Goal: Task Accomplishment & Management: Complete application form

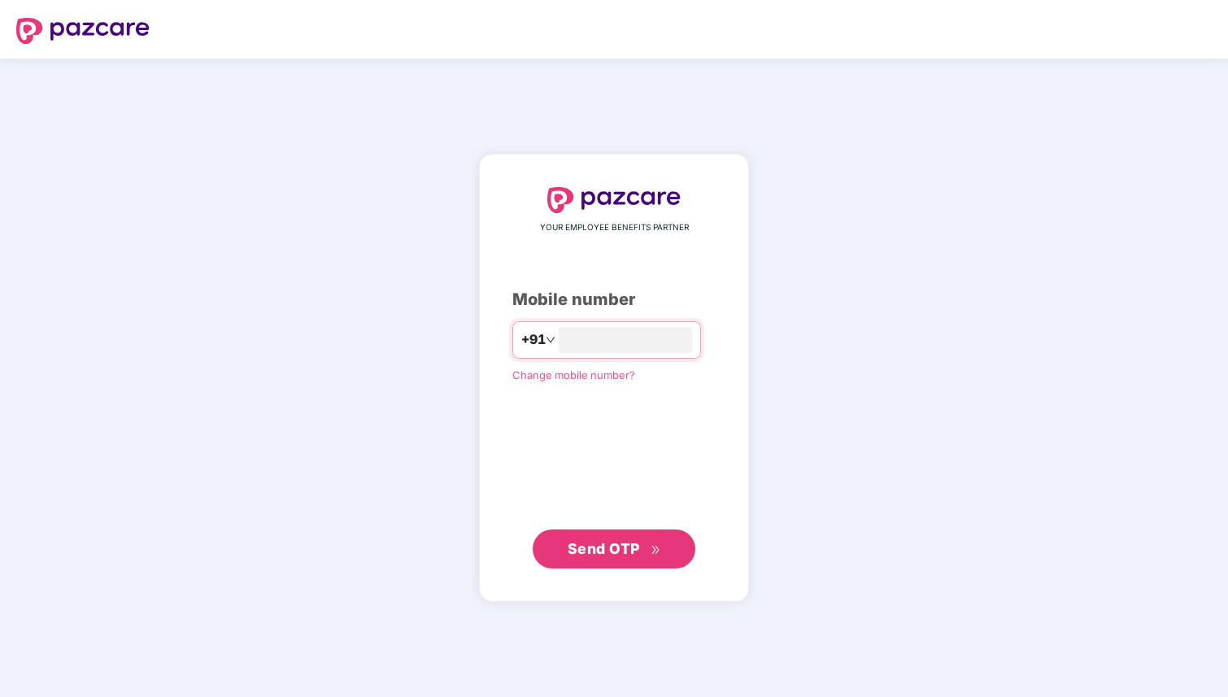
type input "**********"
click at [635, 526] on div "**********" at bounding box center [613, 378] width 203 height 382
click at [620, 544] on span "Send OTP" at bounding box center [604, 547] width 72 height 17
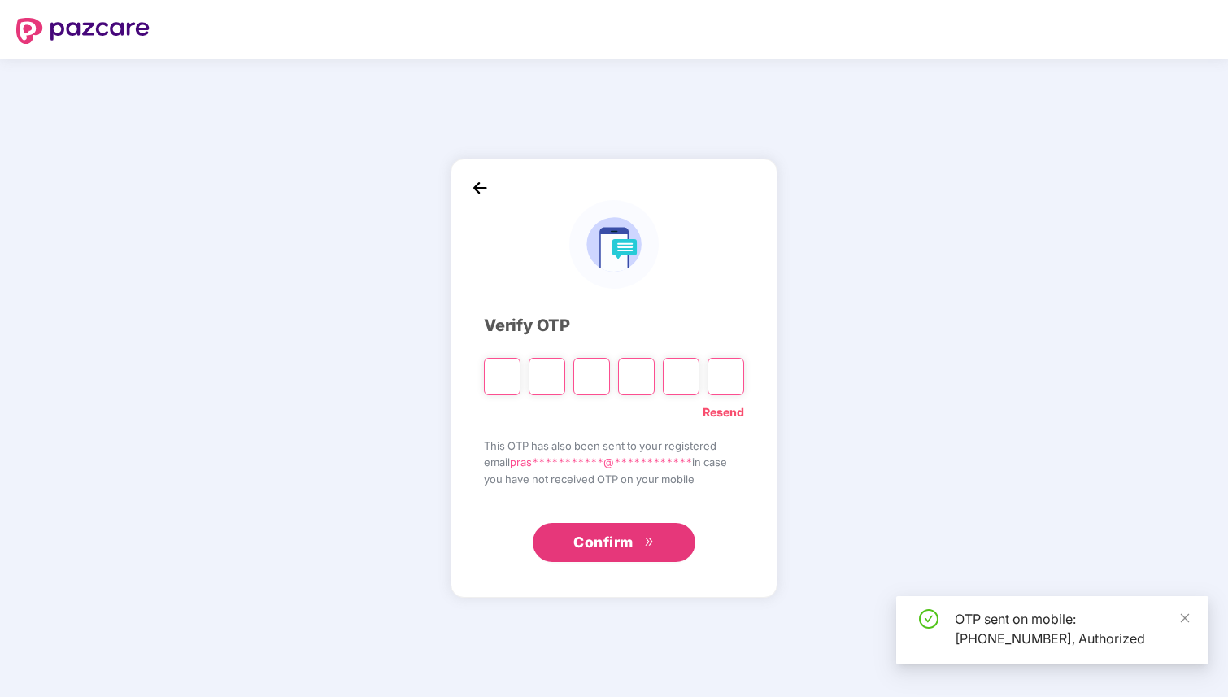
type input "*"
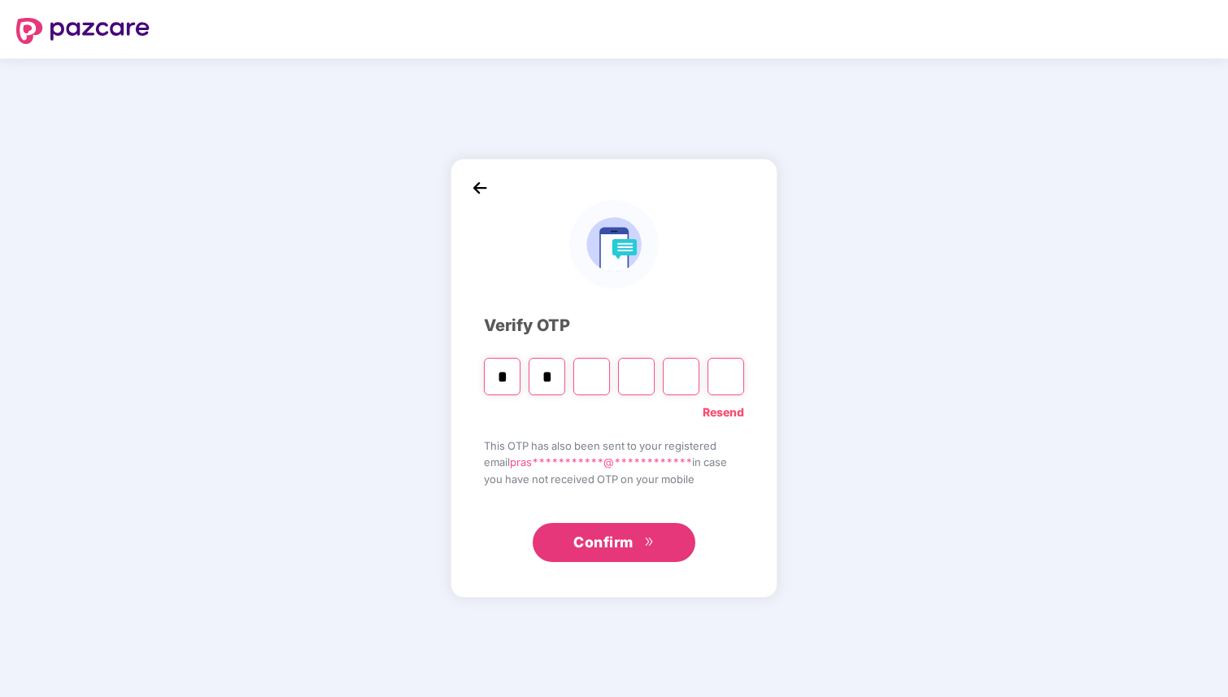
type input "*"
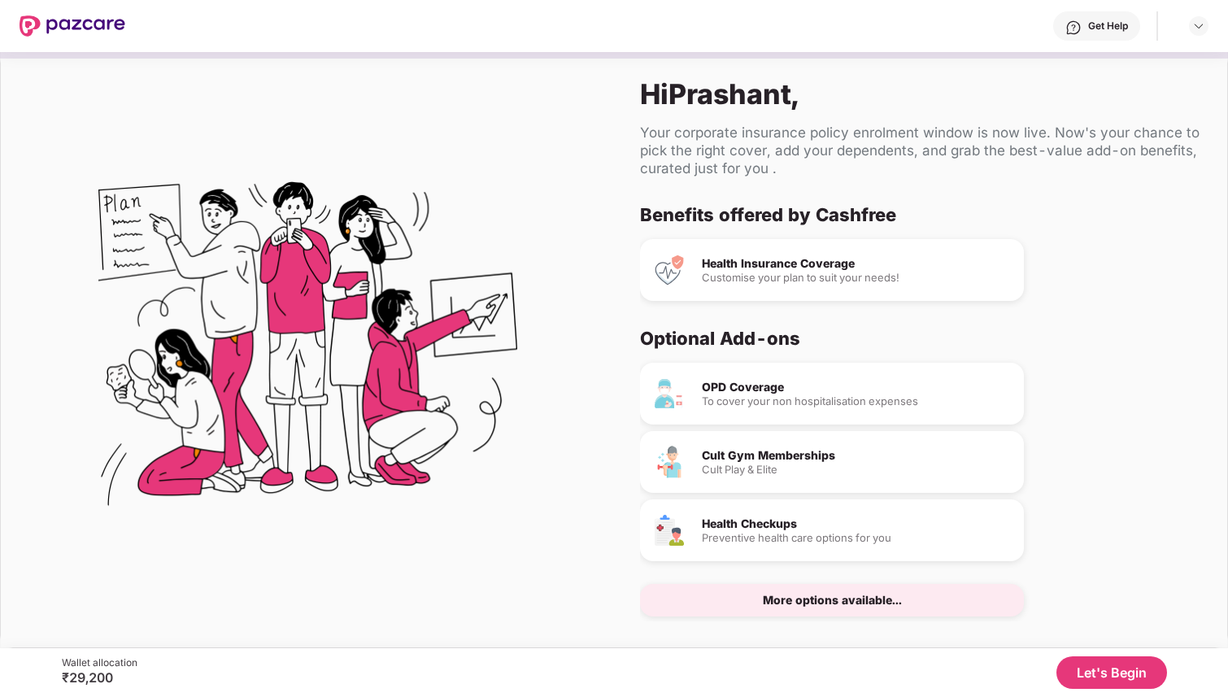
scroll to position [21, 0]
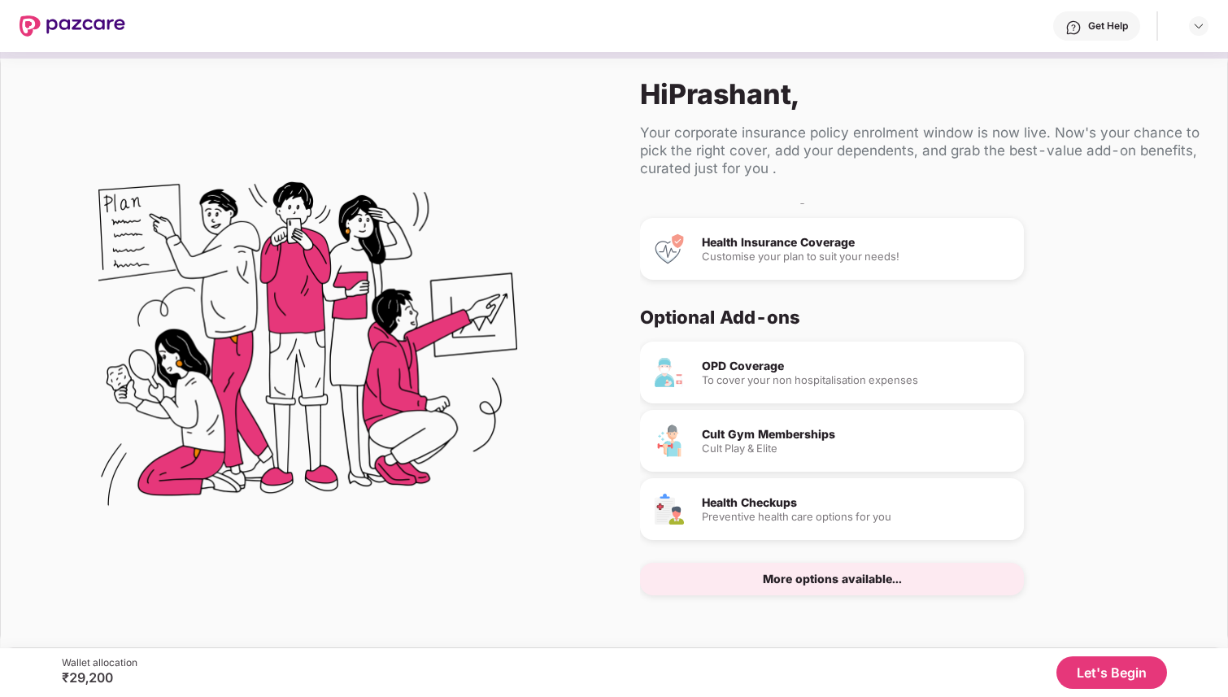
click at [1109, 670] on button "Let's Begin" at bounding box center [1111, 672] width 111 height 33
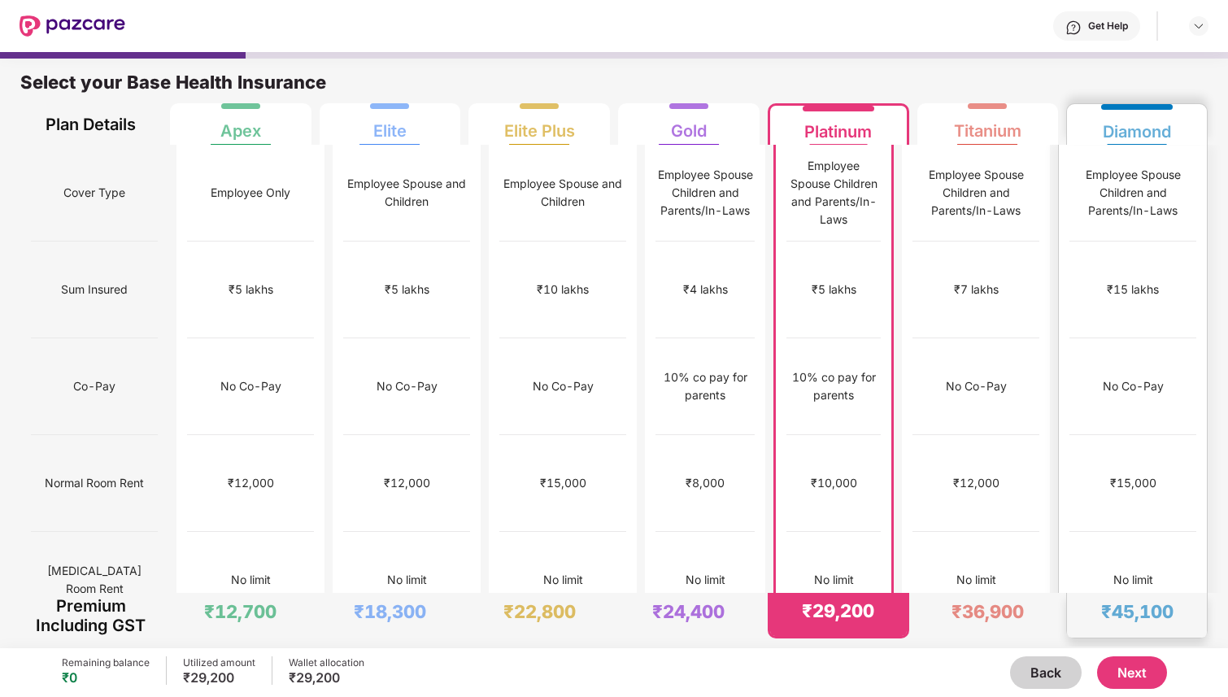
click at [1107, 435] on div "₹15,000" at bounding box center [1132, 483] width 127 height 97
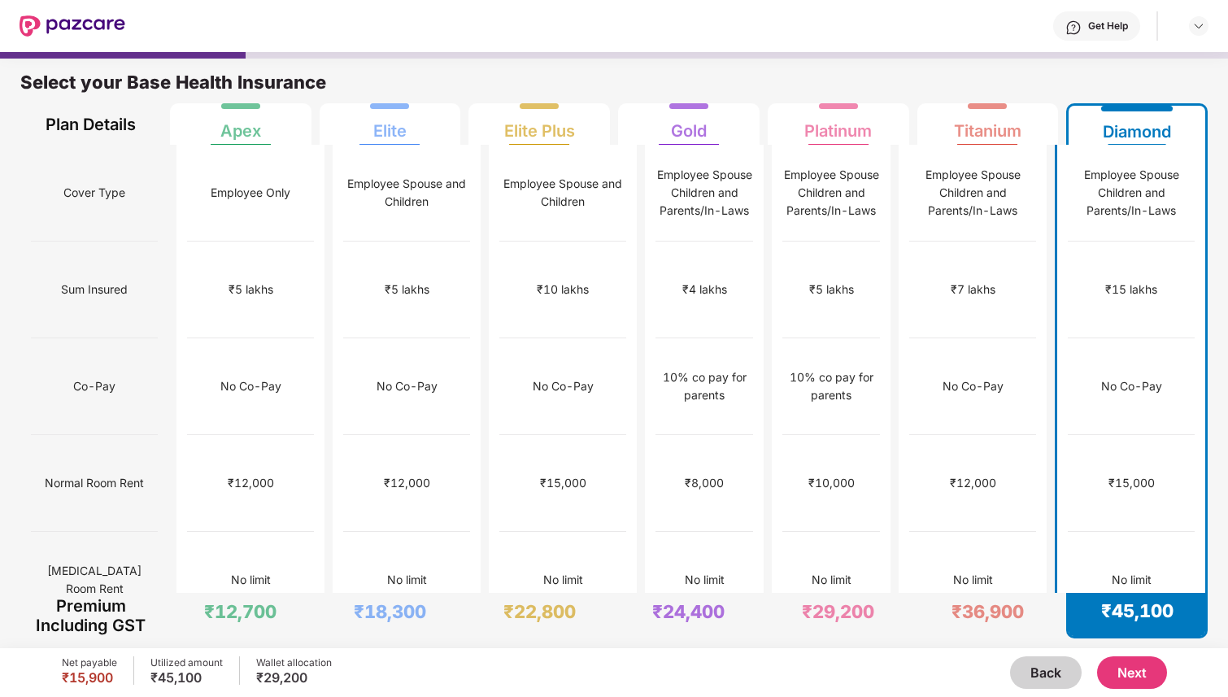
click at [1137, 670] on button "Next" at bounding box center [1132, 672] width 70 height 33
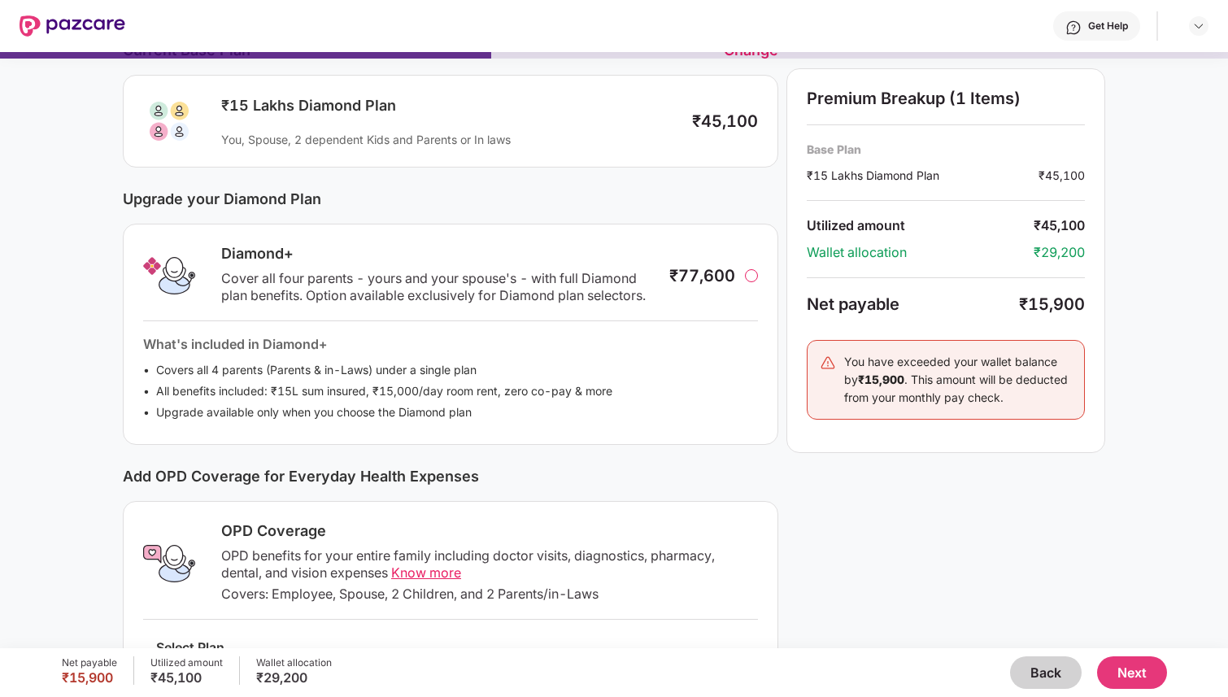
click at [1043, 672] on button "Back" at bounding box center [1046, 672] width 72 height 33
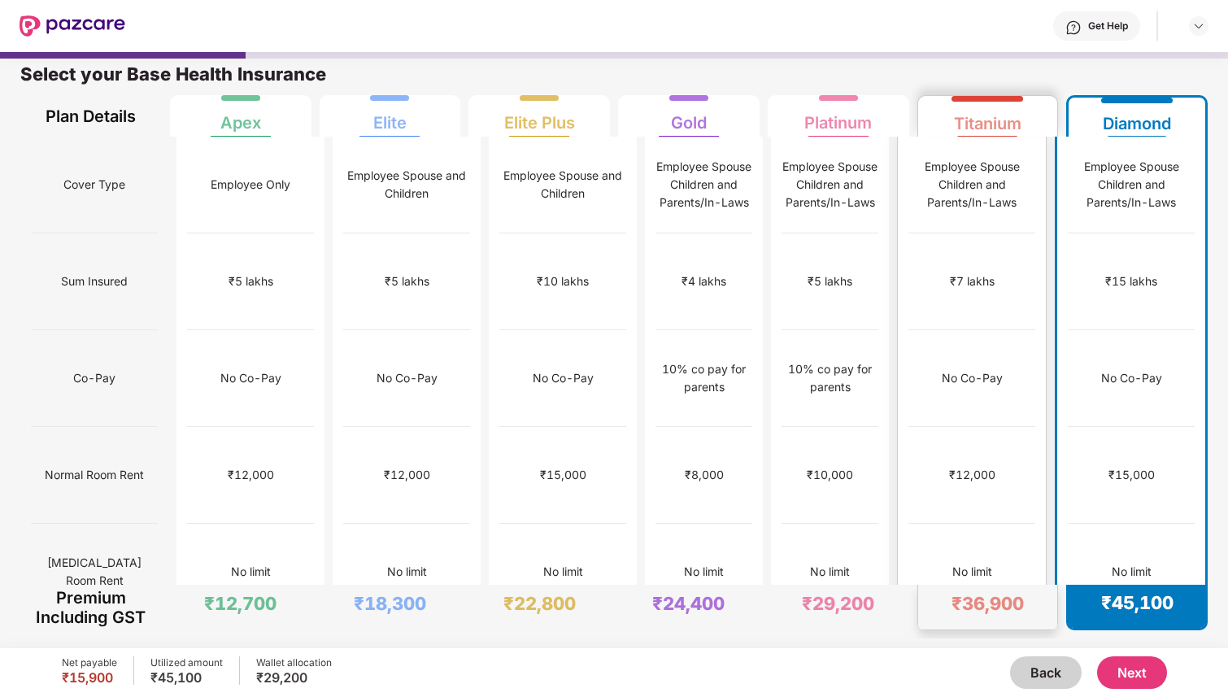
drag, startPoint x: 1002, startPoint y: 521, endPoint x: 1002, endPoint y: 229, distance: 292.0
click at [1002, 524] on div "No limit" at bounding box center [971, 572] width 127 height 97
